Goal: Find specific page/section: Find specific page/section

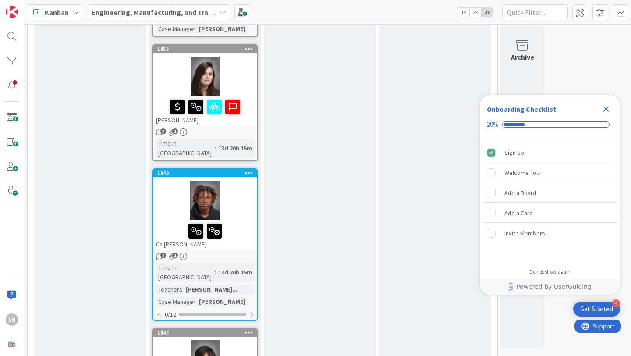
click at [245, 181] on div at bounding box center [204, 200] width 103 height 39
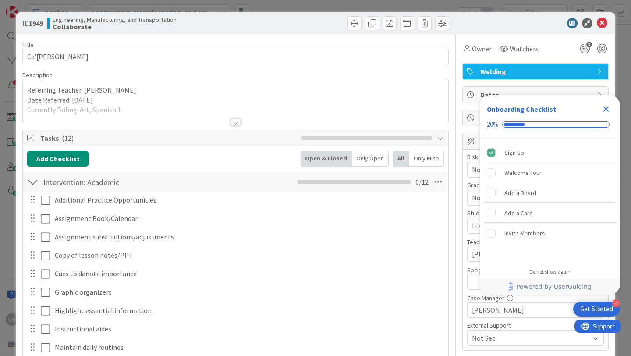
click at [608, 109] on icon "Close Checklist" at bounding box center [606, 109] width 11 height 11
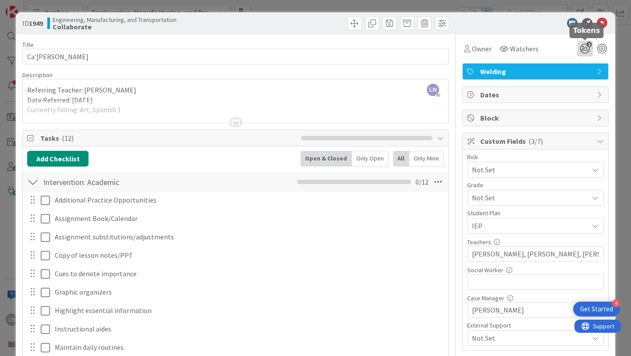
click at [588, 47] on icon "2" at bounding box center [585, 49] width 16 height 16
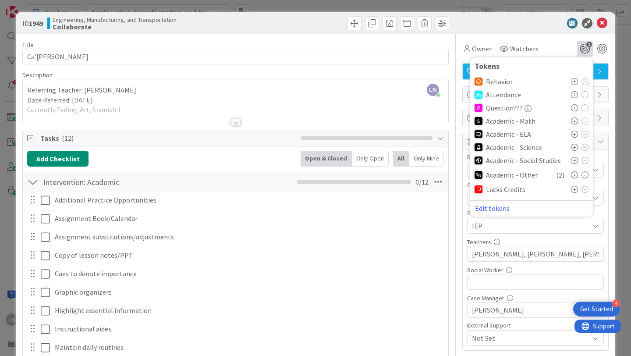
click at [585, 173] on icon at bounding box center [585, 174] width 7 height 7
click at [533, 25] on div at bounding box center [531, 23] width 155 height 11
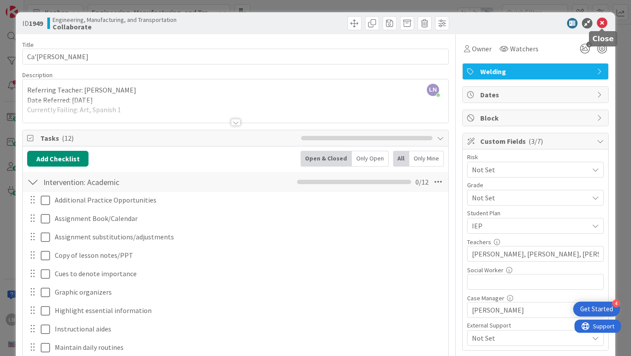
click at [601, 26] on icon at bounding box center [602, 23] width 11 height 11
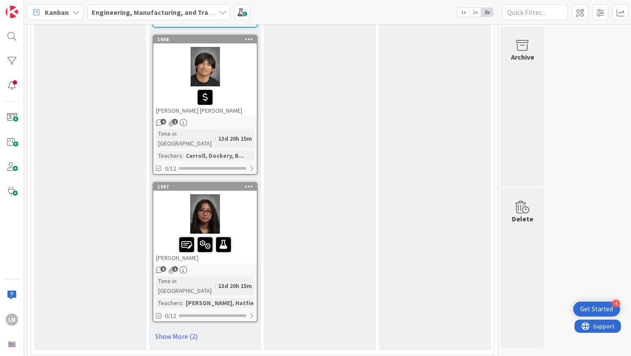
scroll to position [1237, 0]
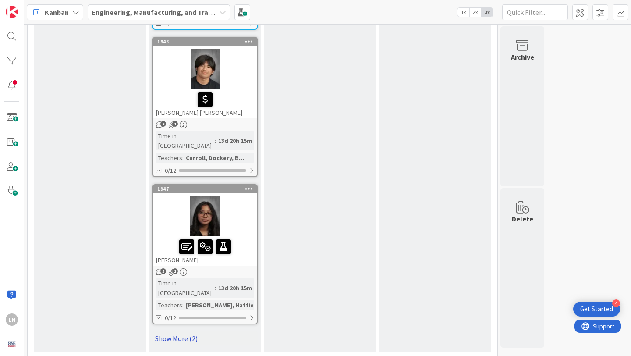
click at [178, 331] on link "Show More (2)" at bounding box center [205, 338] width 105 height 14
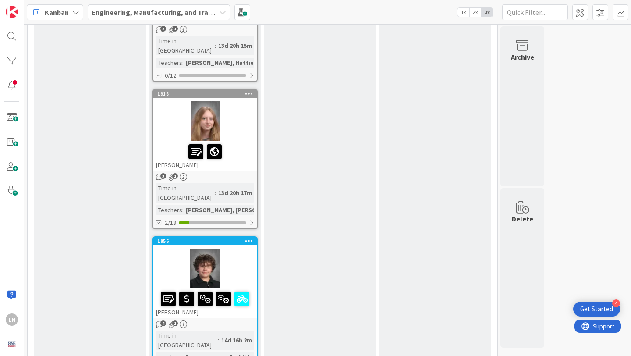
scroll to position [1481, 0]
